Goal: Task Accomplishment & Management: Manage account settings

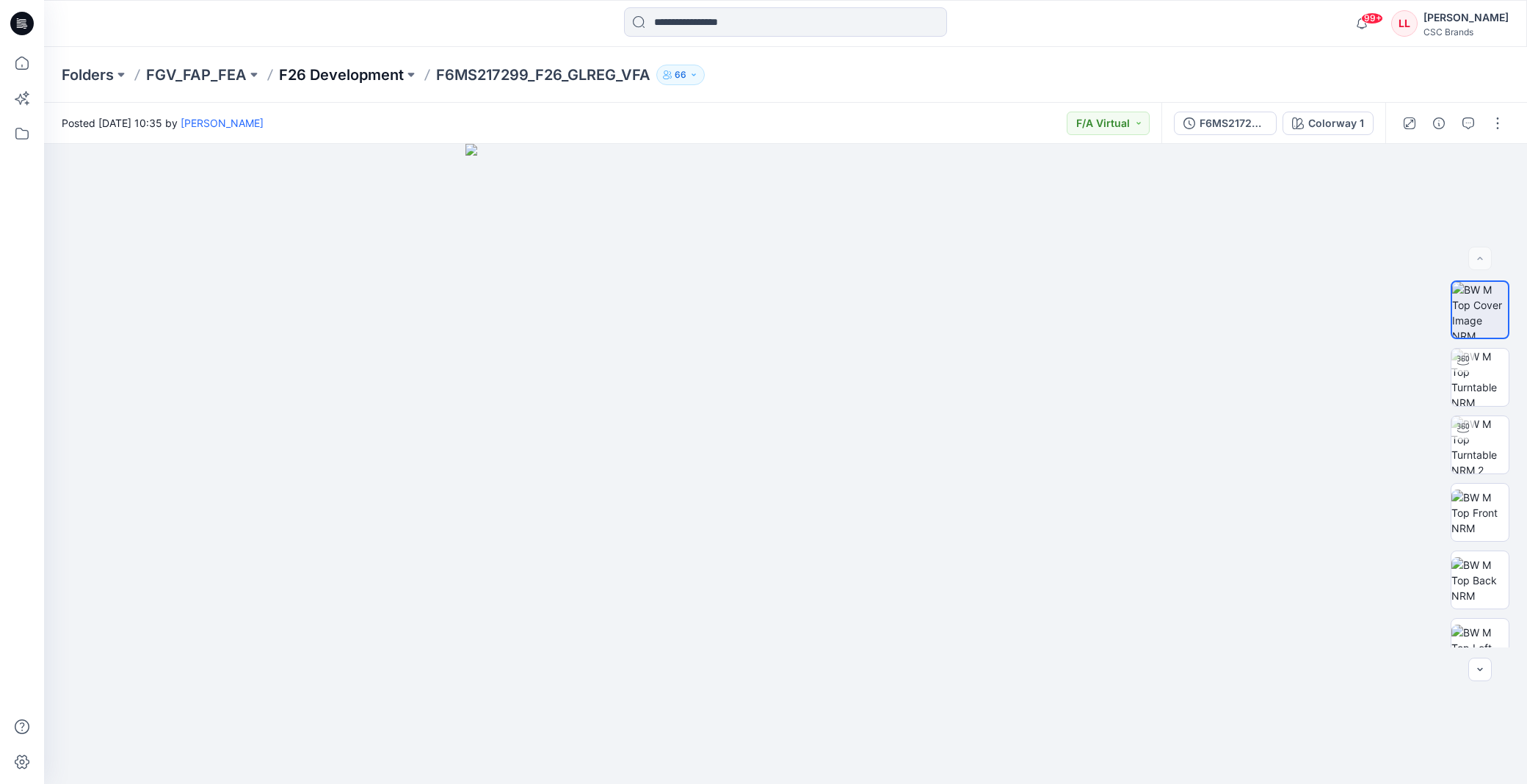
click at [331, 76] on p "F26 Development" at bounding box center [341, 74] width 125 height 21
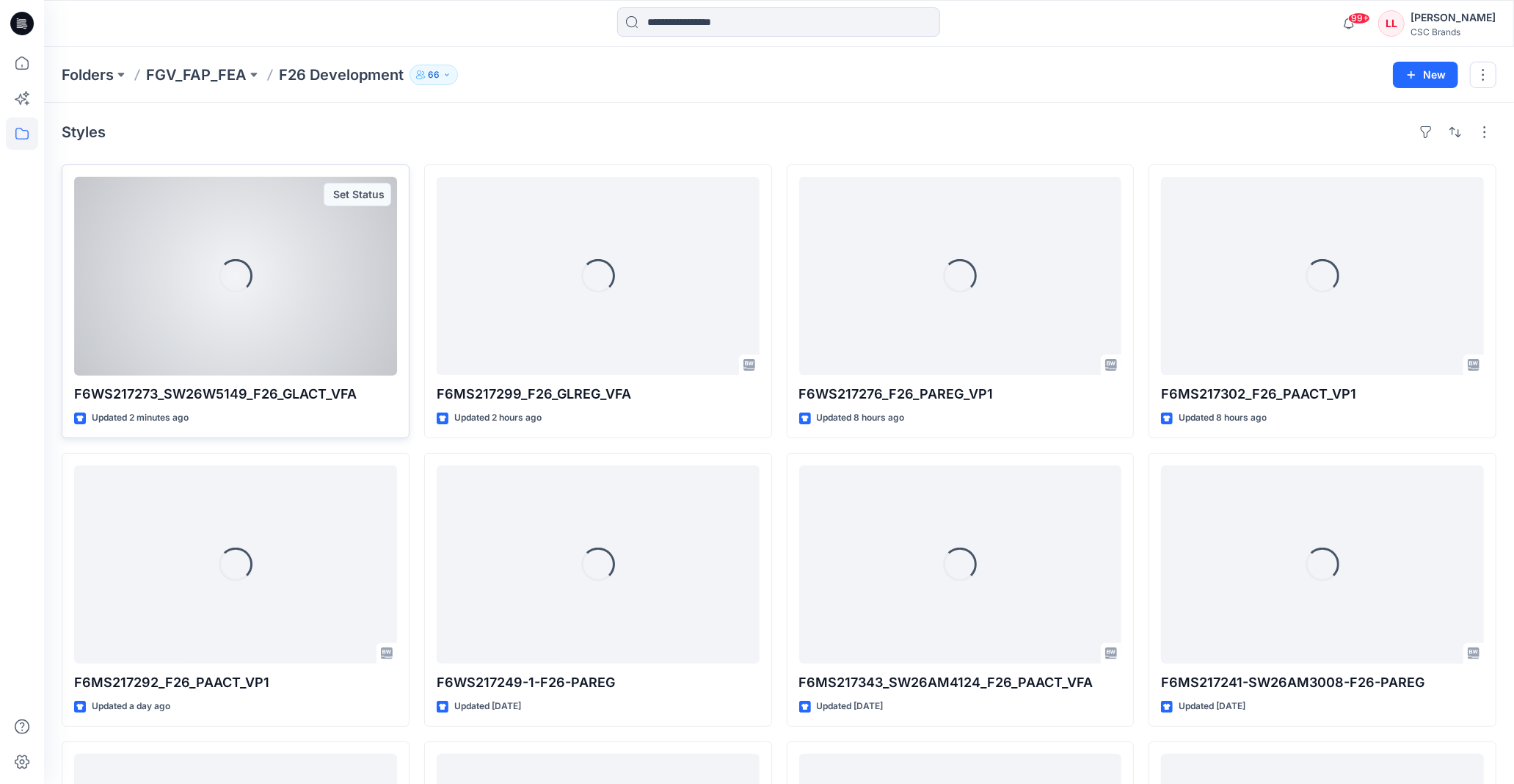
click at [347, 198] on div "Set Status" at bounding box center [357, 195] width 68 height 23
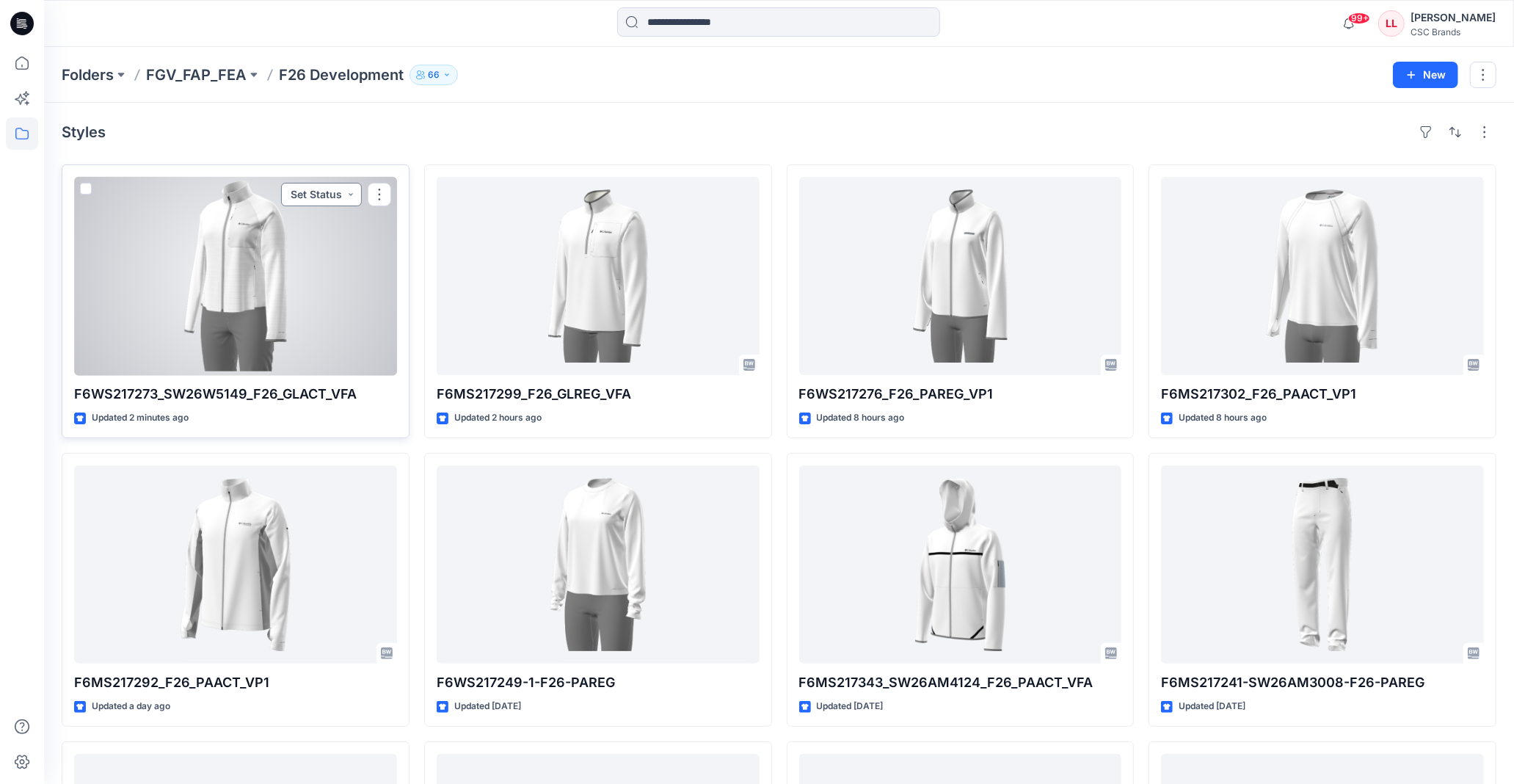
click at [334, 195] on button "Set Status" at bounding box center [322, 195] width 80 height 23
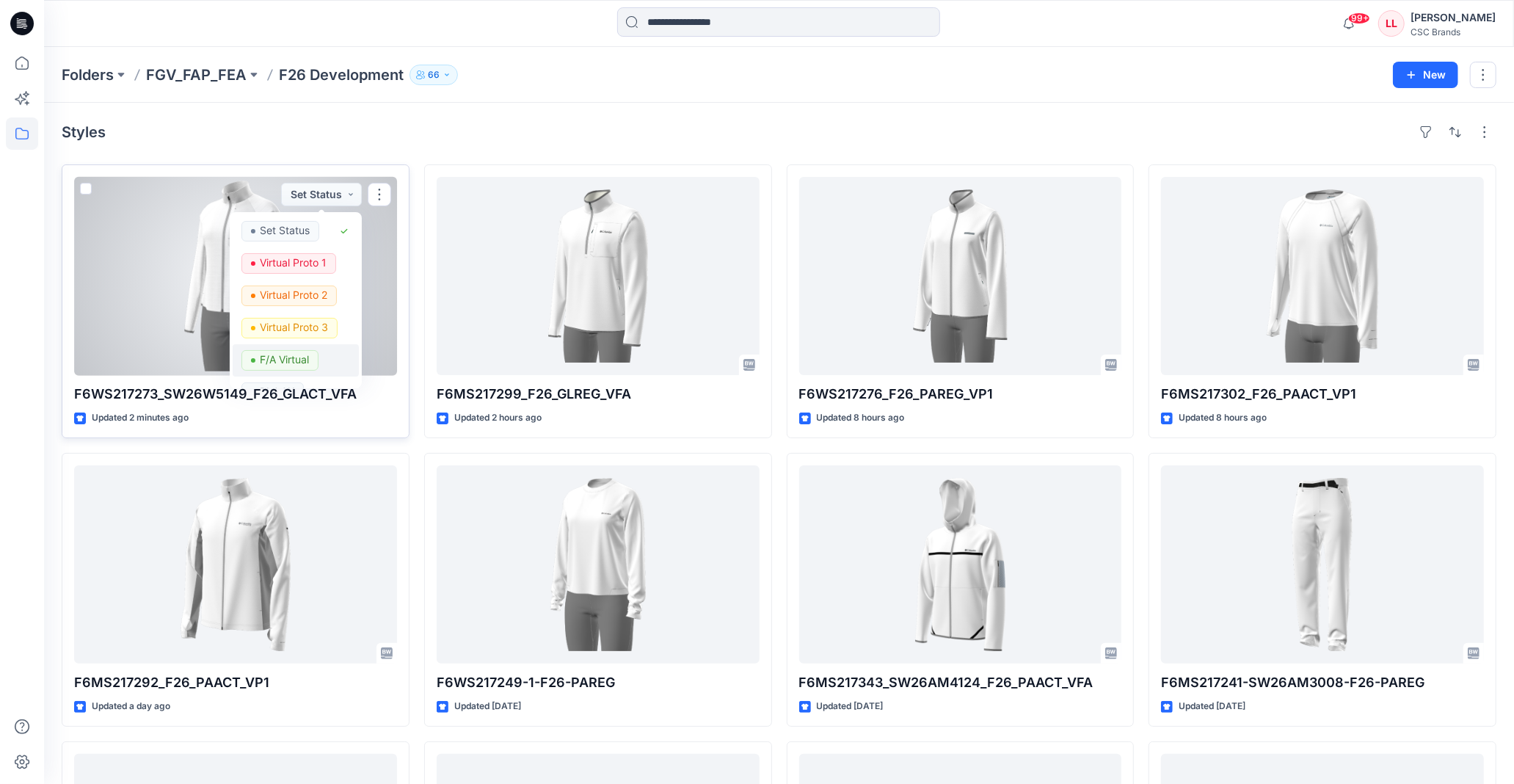
click at [298, 356] on p "F/A Virtual" at bounding box center [284, 359] width 49 height 19
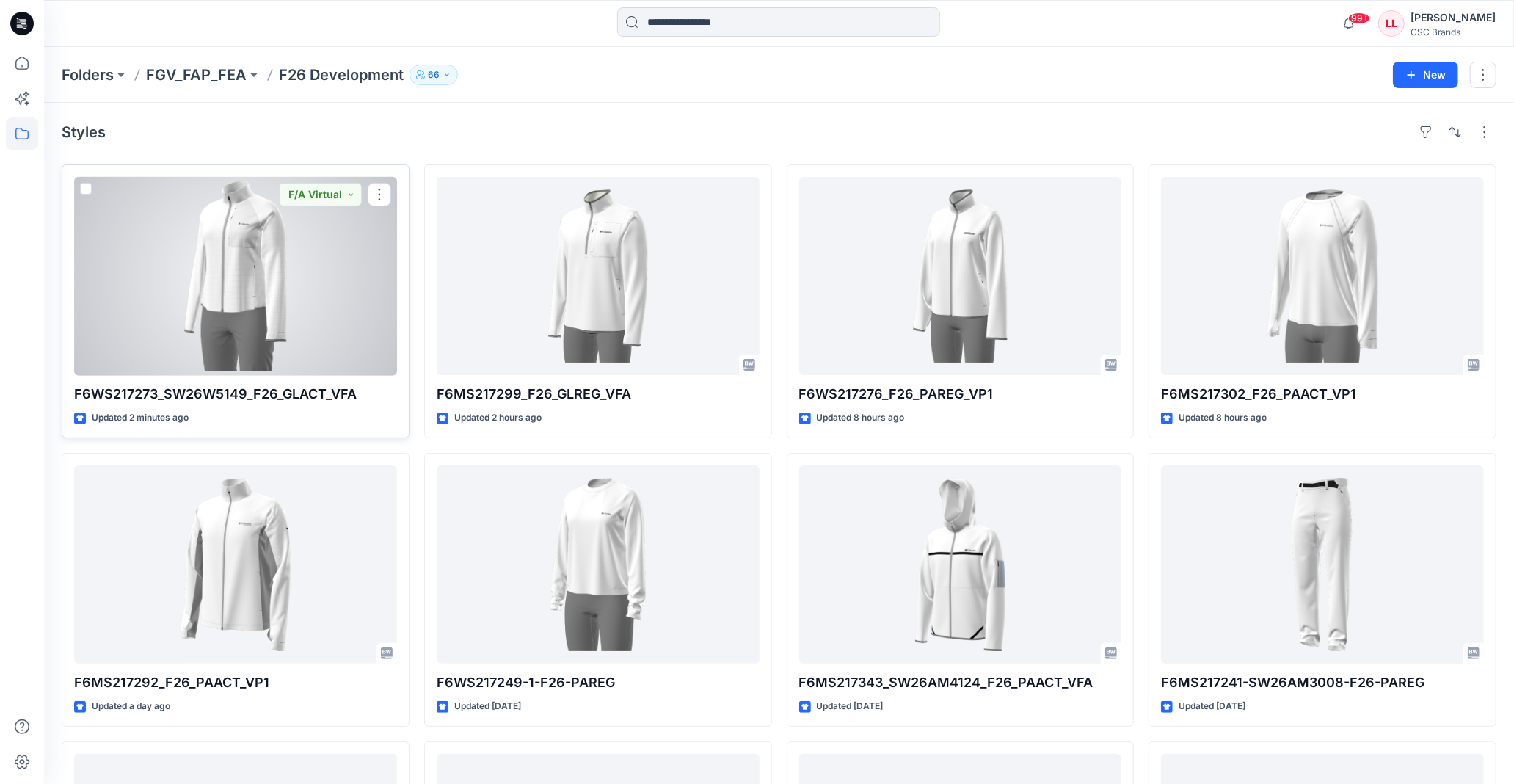
click at [266, 240] on div at bounding box center [236, 276] width 323 height 198
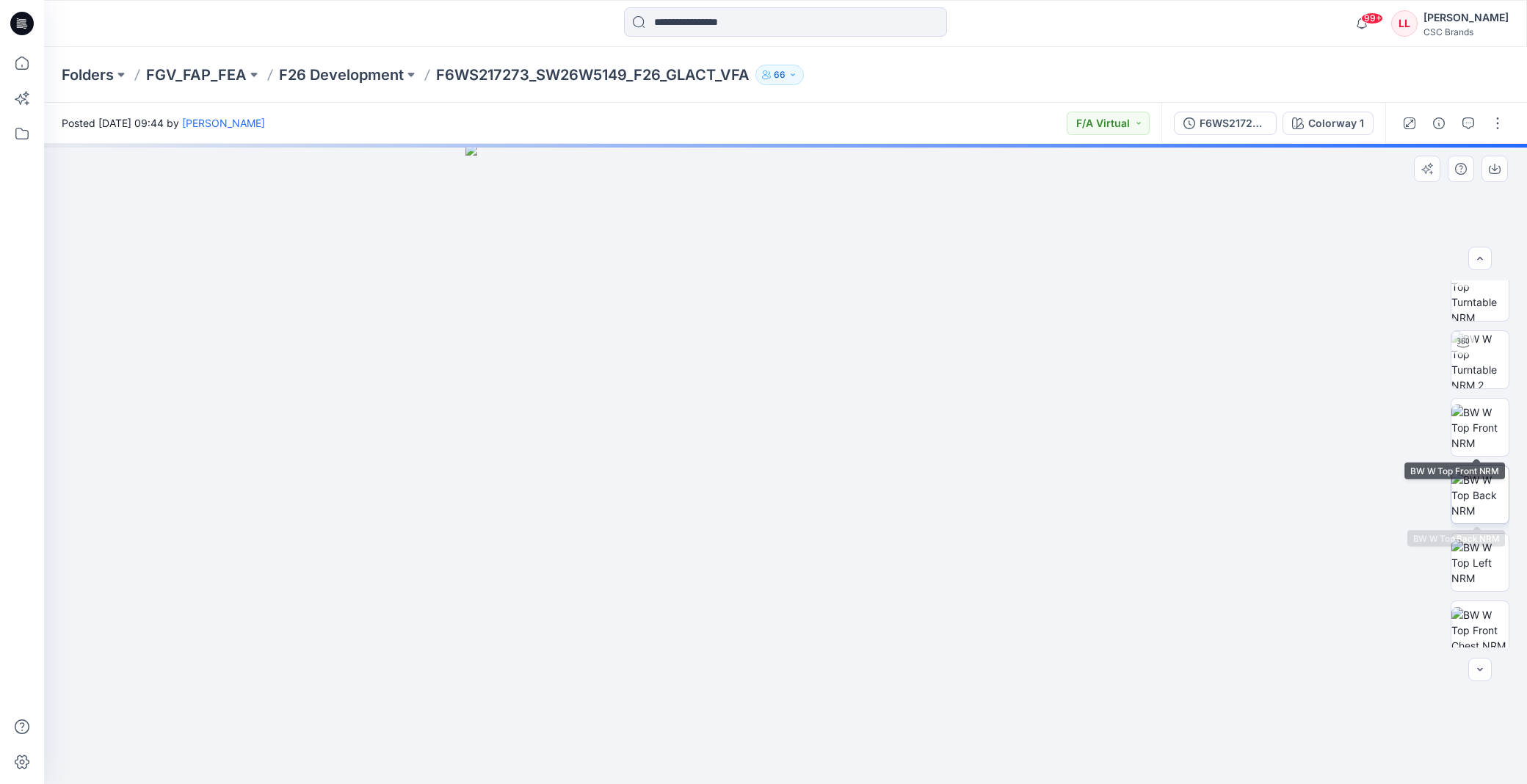
scroll to position [164, 0]
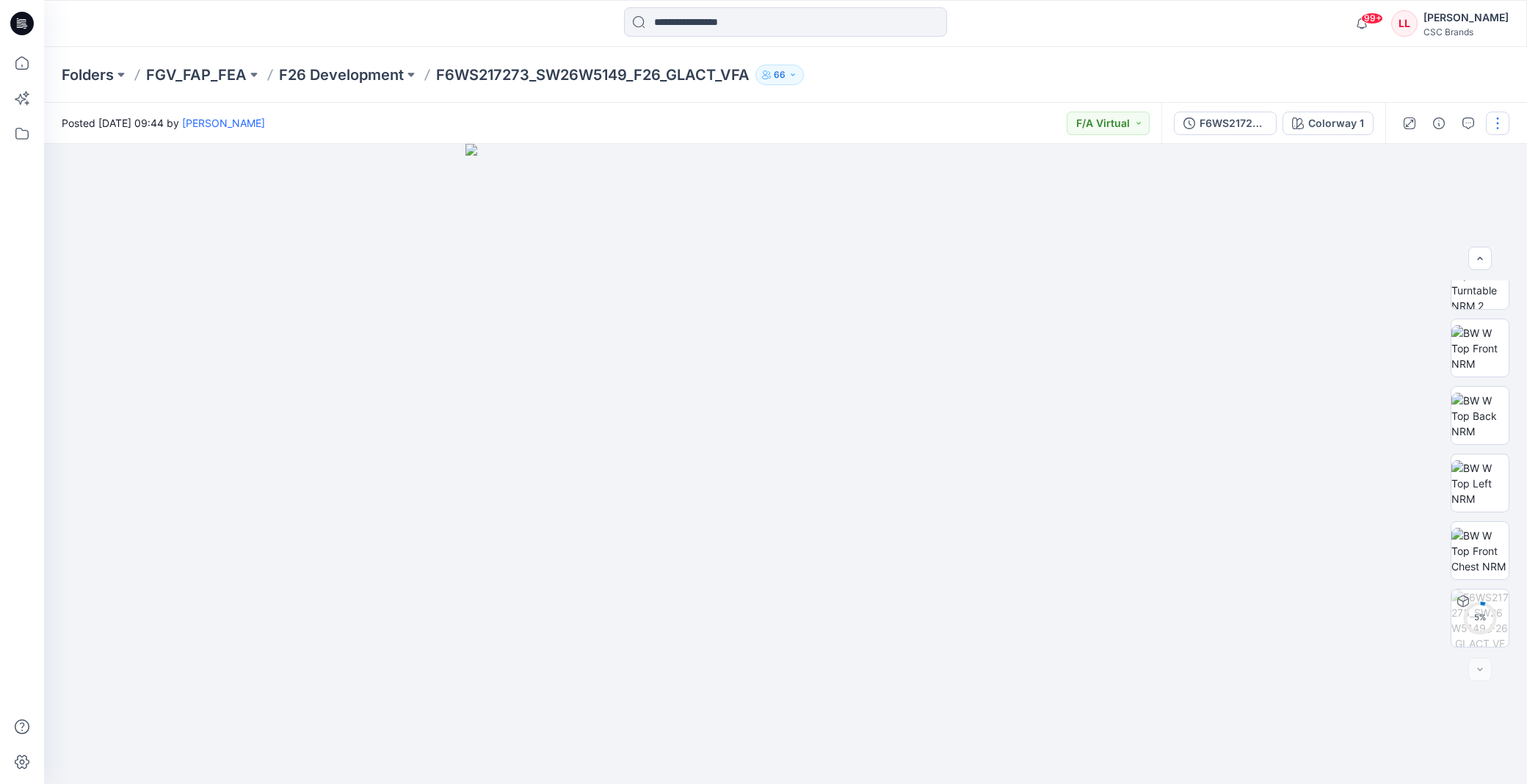
click at [1503, 123] on button "button" at bounding box center [1498, 123] width 23 height 23
click at [1427, 196] on button "Edit" at bounding box center [1436, 197] width 135 height 27
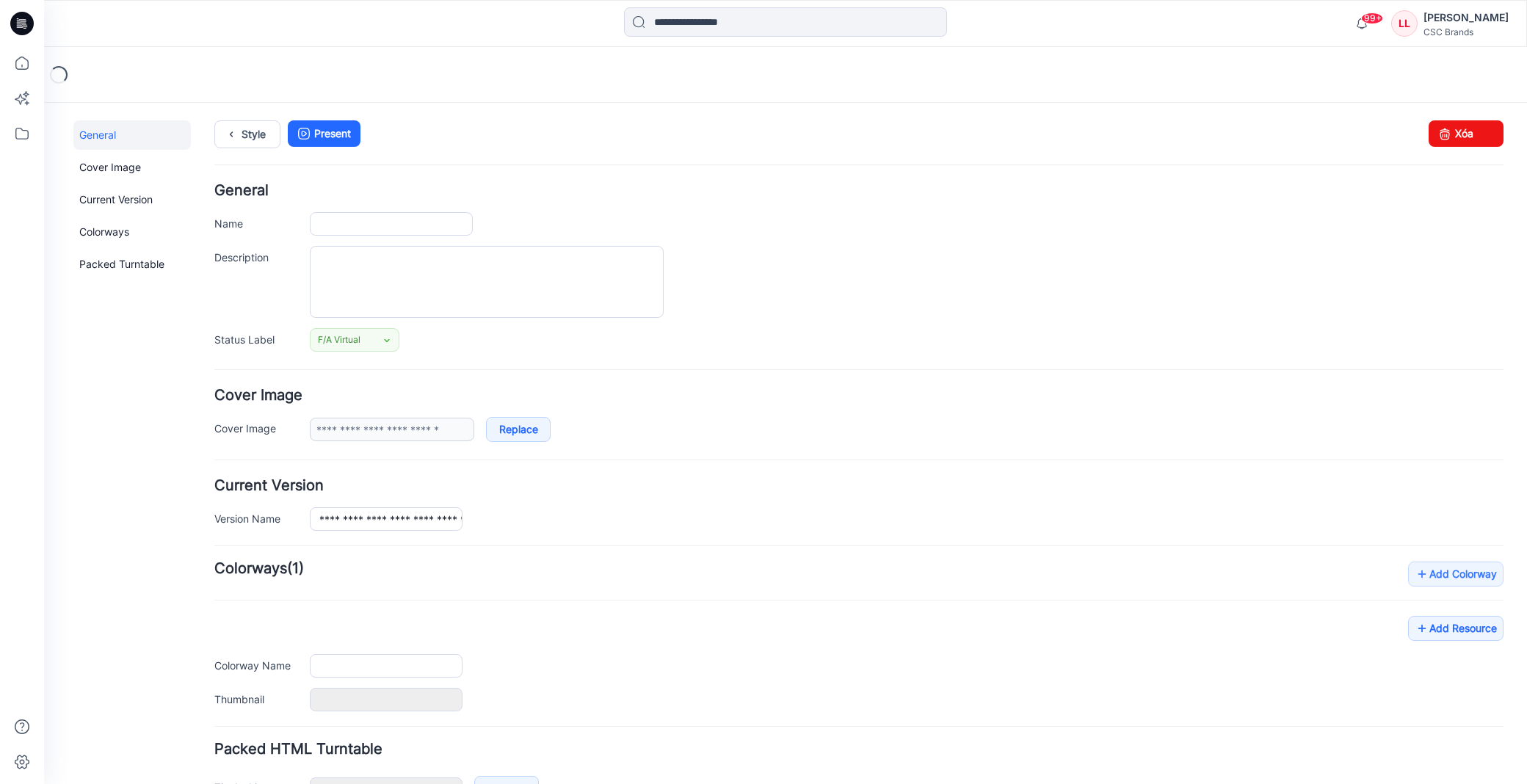
type input "**********"
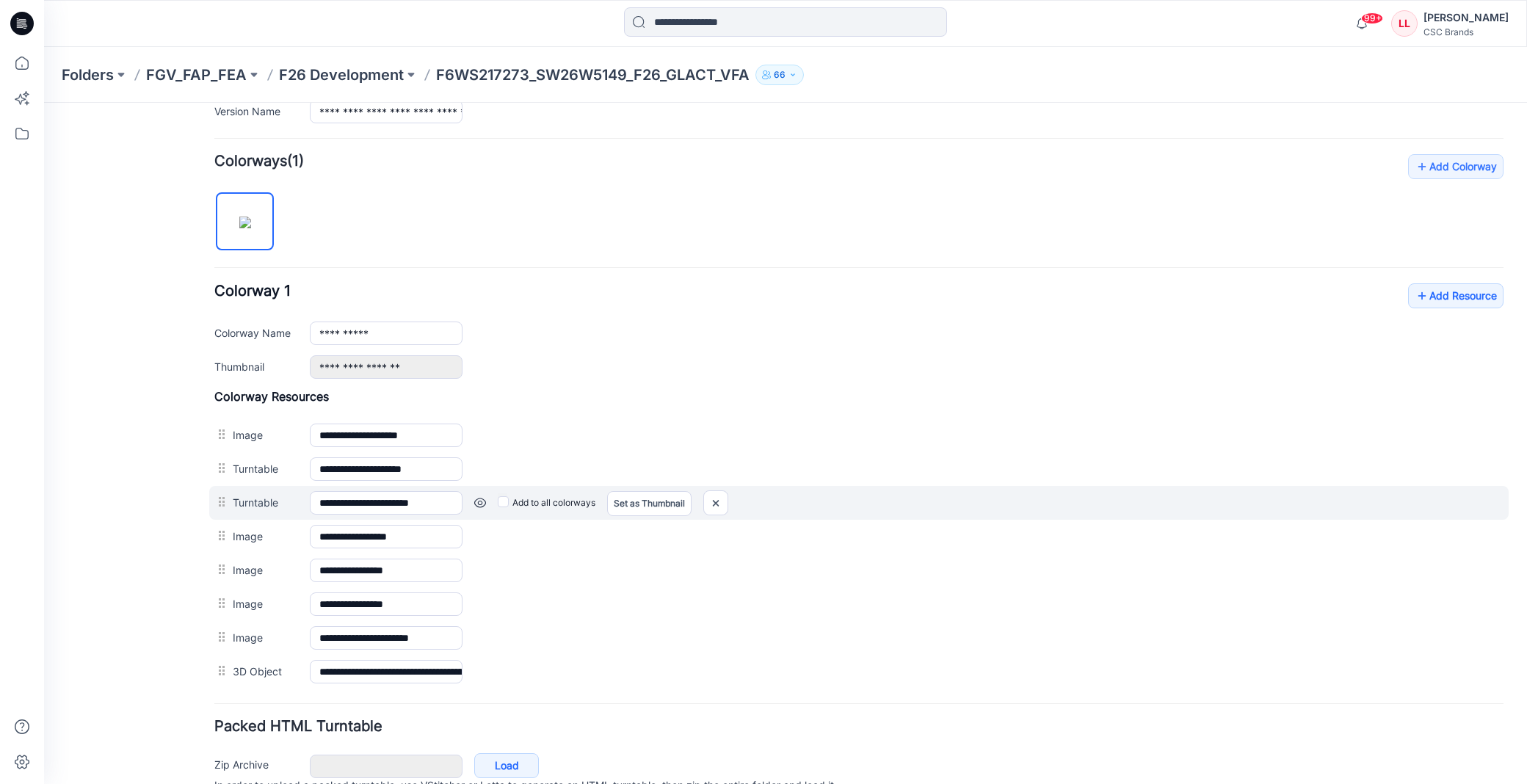
scroll to position [482, 0]
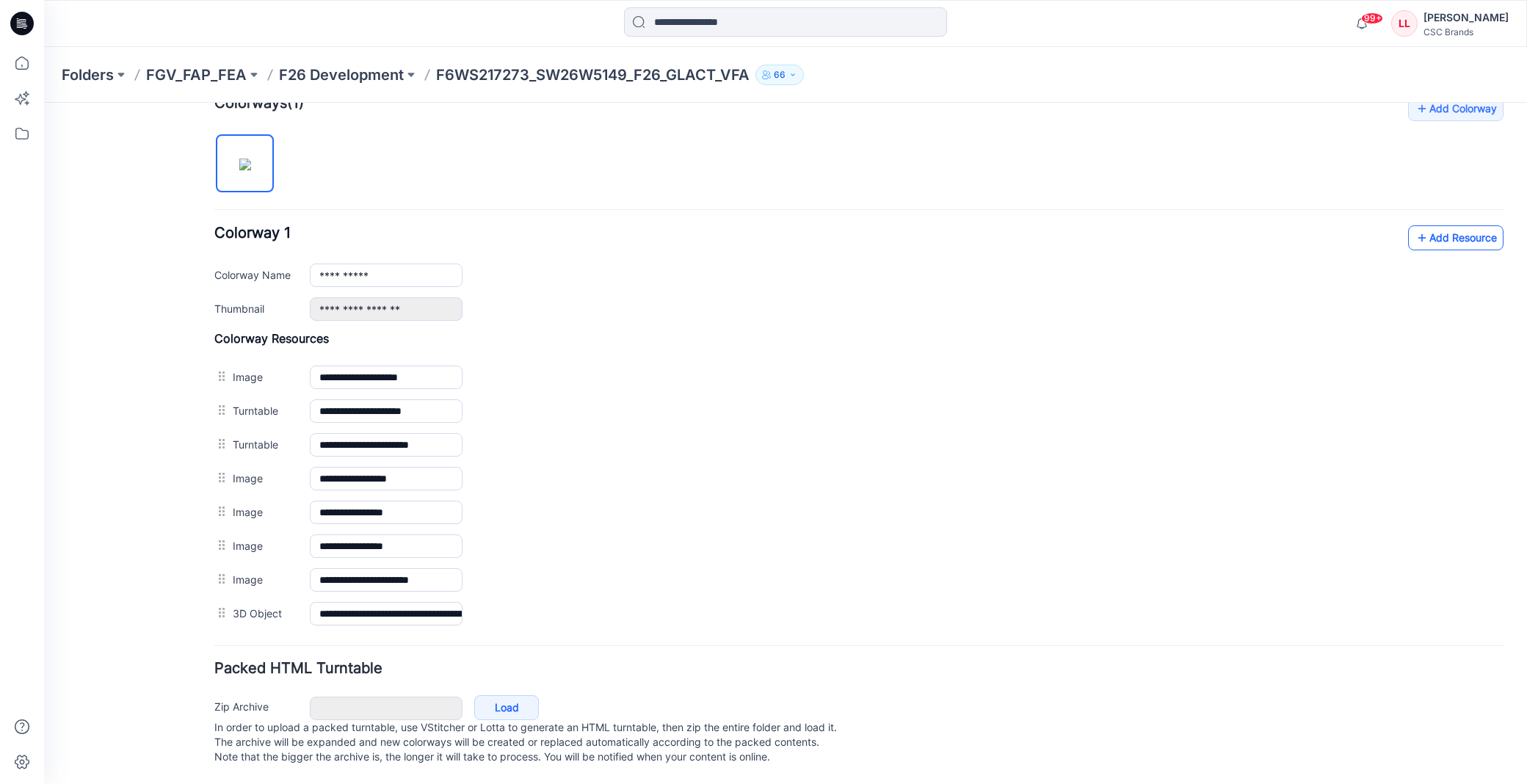
click at [1422, 229] on link "Add Resource" at bounding box center [1456, 238] width 96 height 25
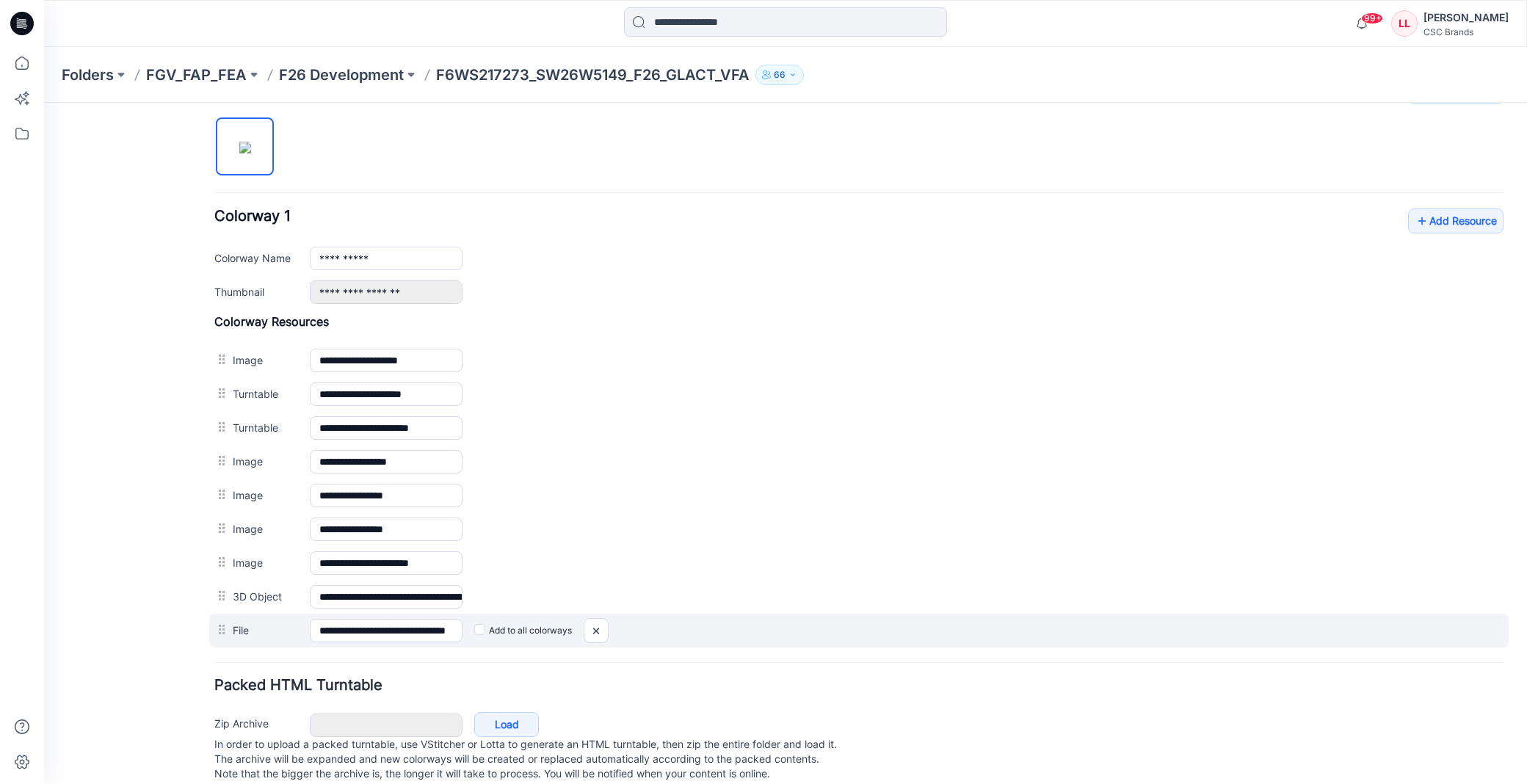
click at [44, 103] on label "Add to all colorways" at bounding box center [44, 103] width 0 height 0
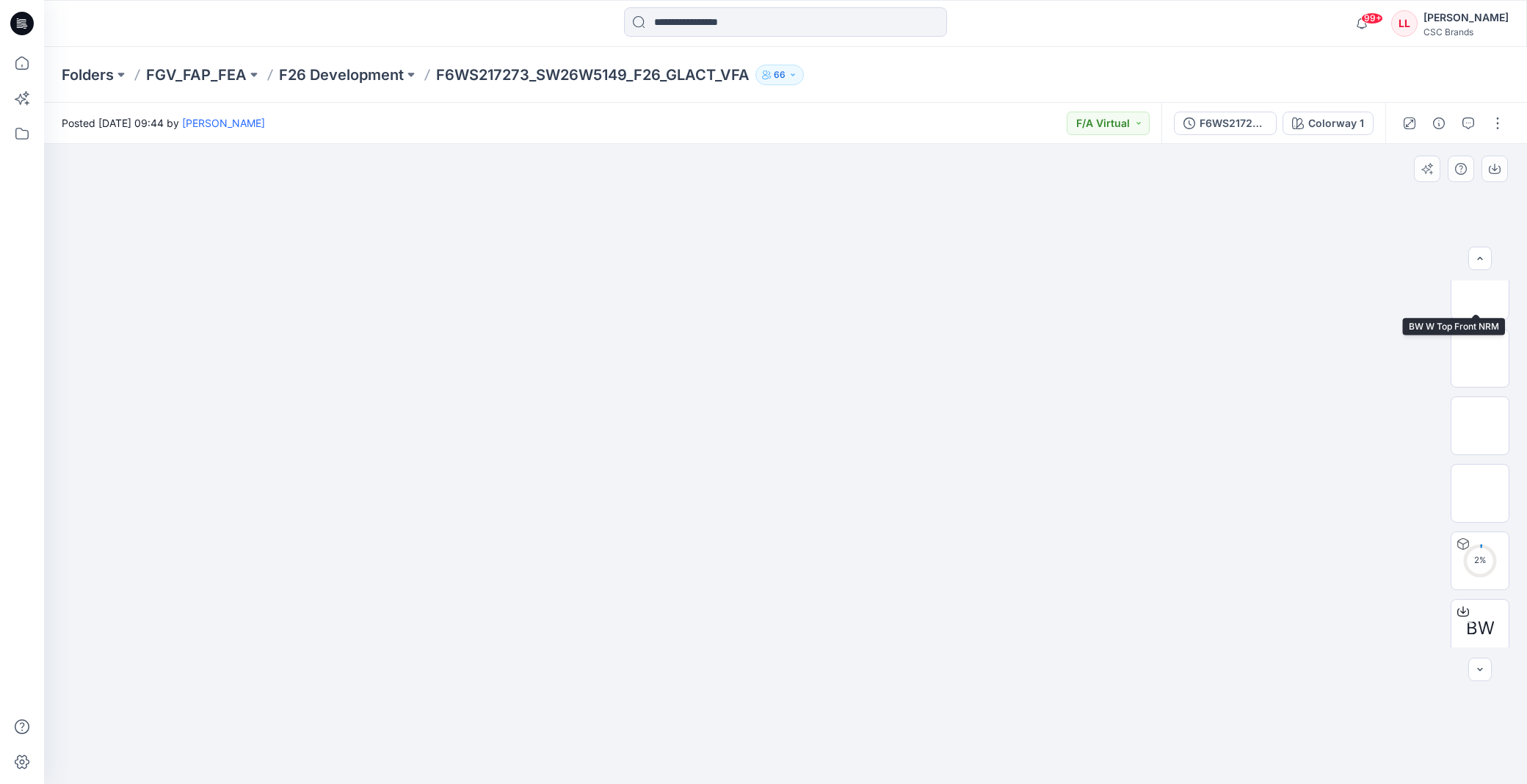
scroll to position [231, 0]
